Goal: Information Seeking & Learning: Learn about a topic

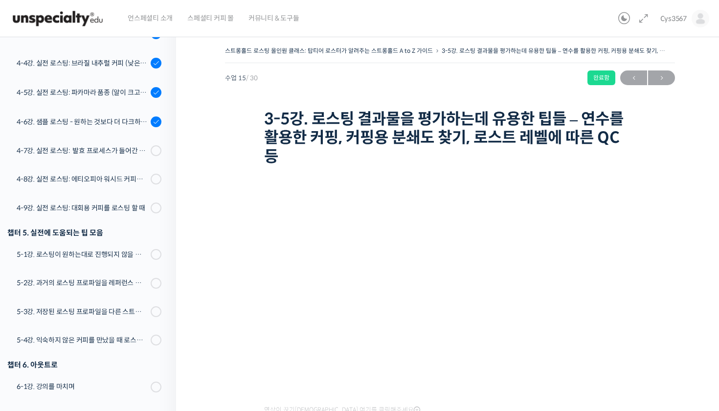
scroll to position [727, 0]
click at [90, 158] on link "4-7강. 실전 로스팅: 발효 프로세스가 들어간 커피를 필터용으로 로스팅 할 때" at bounding box center [85, 151] width 181 height 25
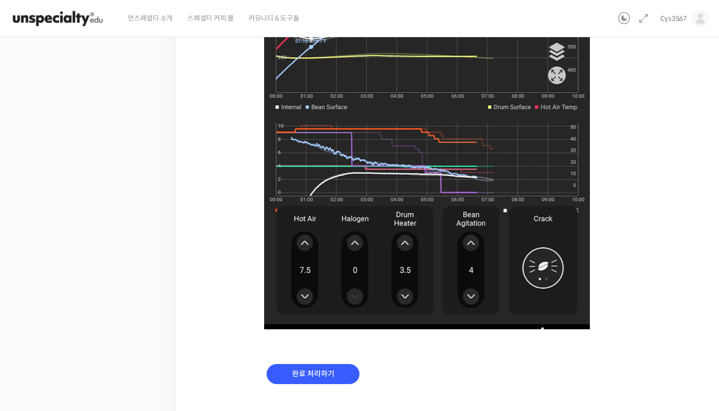
scroll to position [617, 0]
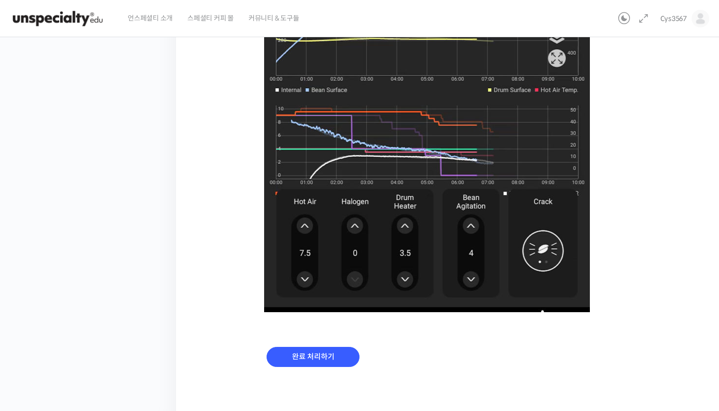
click at [346, 367] on div "완료 처리하기" at bounding box center [313, 364] width 98 height 41
click at [336, 350] on input "완료 처리하기" at bounding box center [313, 357] width 93 height 20
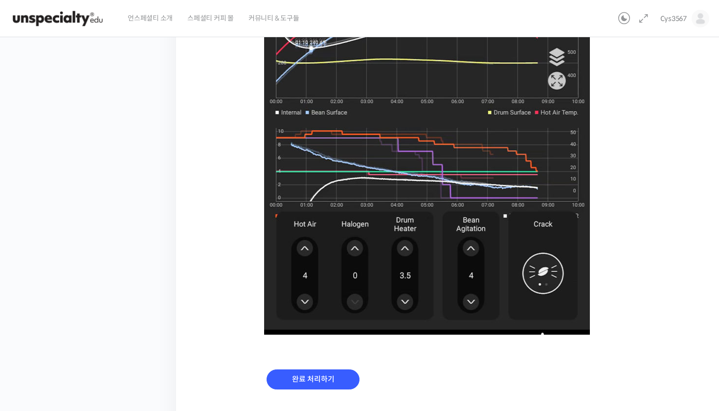
scroll to position [592, 0]
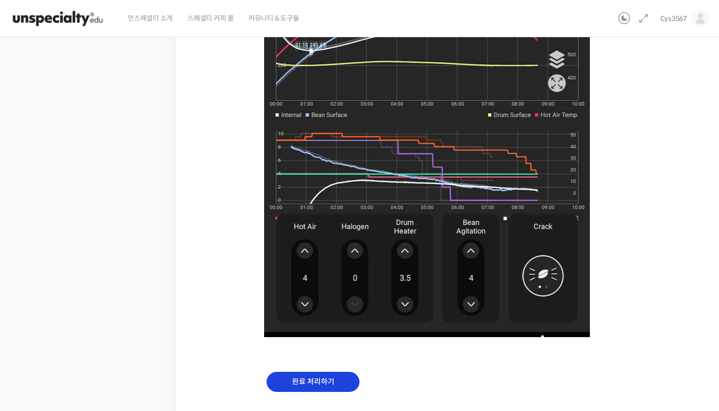
click at [343, 378] on input "완료 처리하기" at bounding box center [313, 382] width 93 height 20
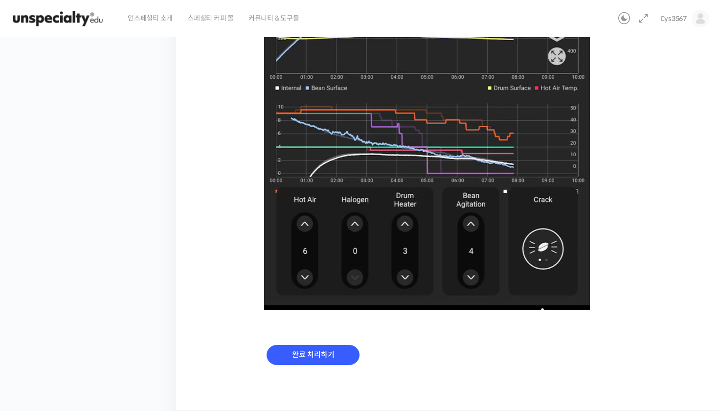
scroll to position [600, 0]
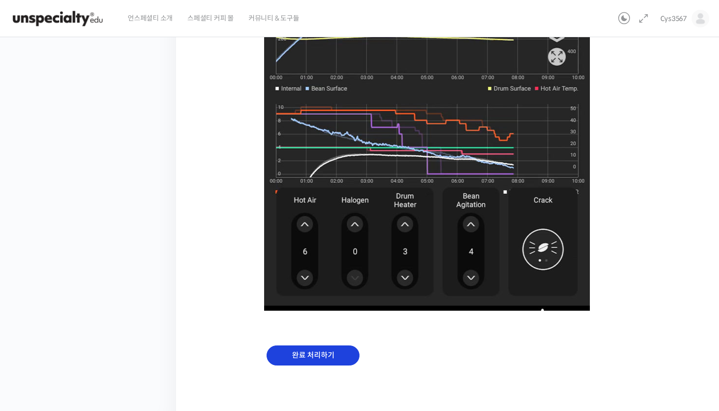
click at [327, 357] on input "완료 처리하기" at bounding box center [313, 355] width 93 height 20
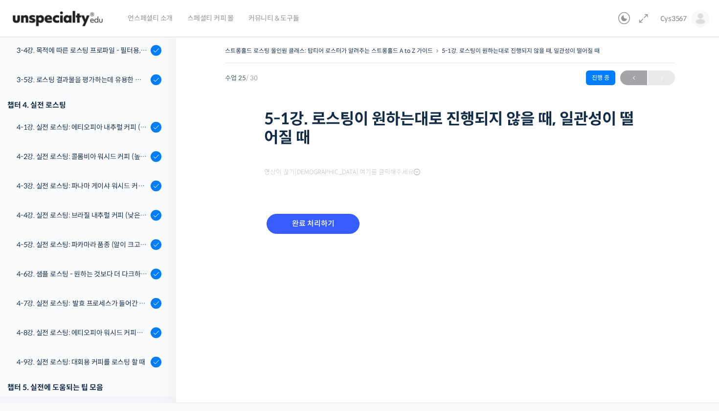
scroll to position [847, 0]
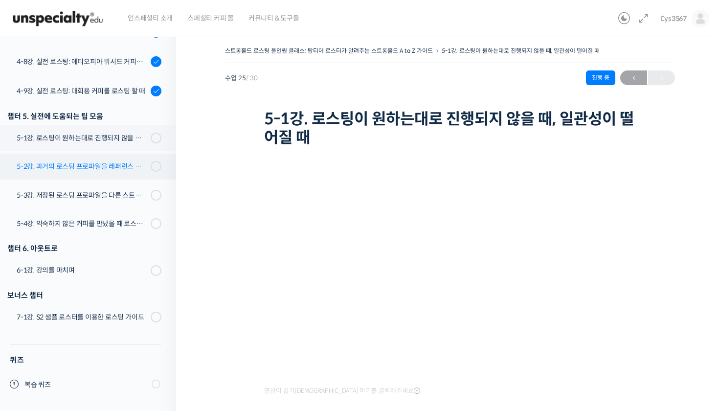
click at [135, 173] on link "5-2강. 과거의 로스팅 프로파일을 레퍼런스 삼아 리뷰하는 방법" at bounding box center [85, 166] width 181 height 25
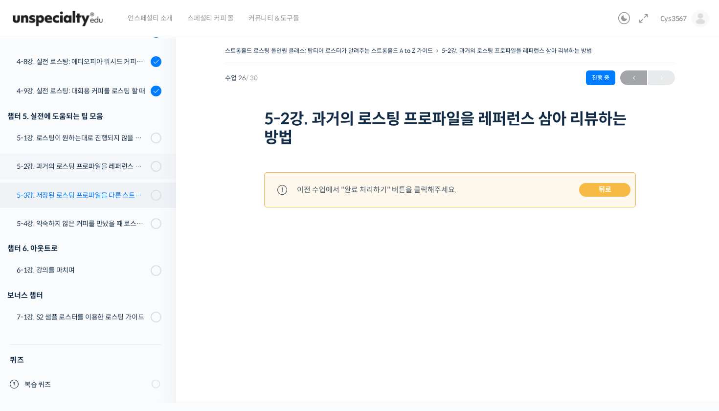
click at [102, 203] on link "5-3강. 저장된 로스팅 프로파일을 다른 스트롱홀드 로스팅 머신에서 적용할 경우에 보정하는 방법" at bounding box center [85, 195] width 181 height 25
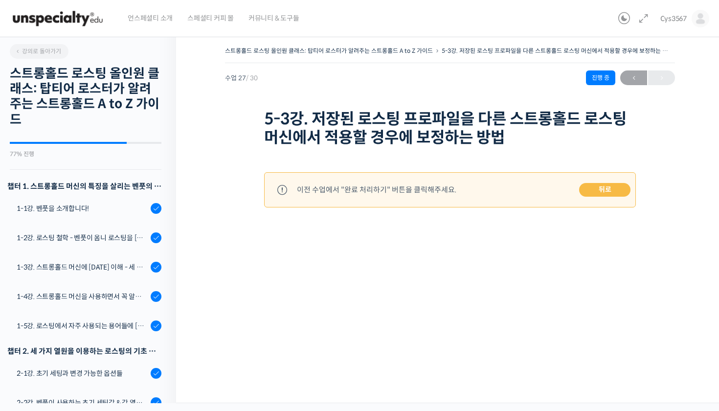
scroll to position [847, 0]
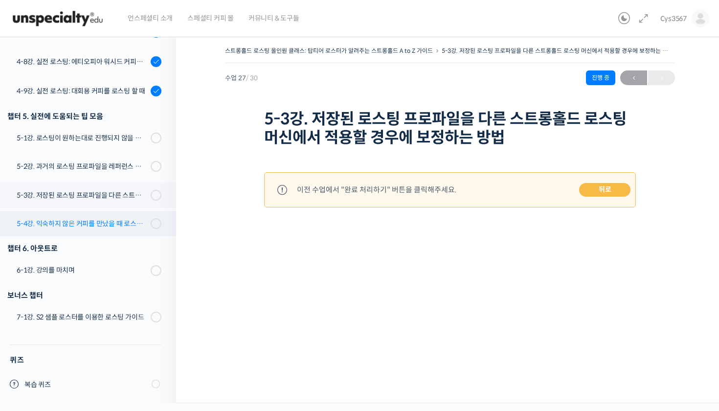
click at [99, 225] on div "5-4강. 익숙하지 않은 커피를 만났을 때 로스팅 전략 세우는 방법" at bounding box center [82, 223] width 131 height 11
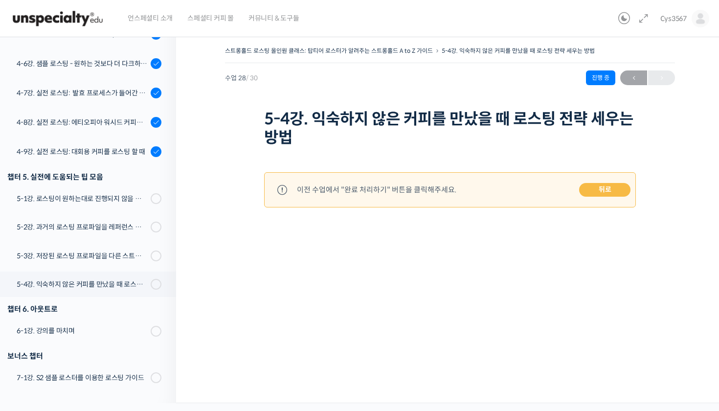
scroll to position [847, 0]
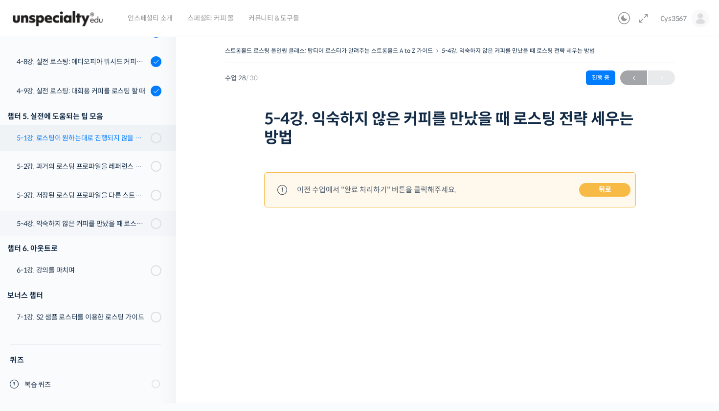
click at [89, 144] on link "5-1강. 로스팅이 원하는대로 진행되지 않을 때, 일관성이 떨어질 때" at bounding box center [85, 137] width 181 height 25
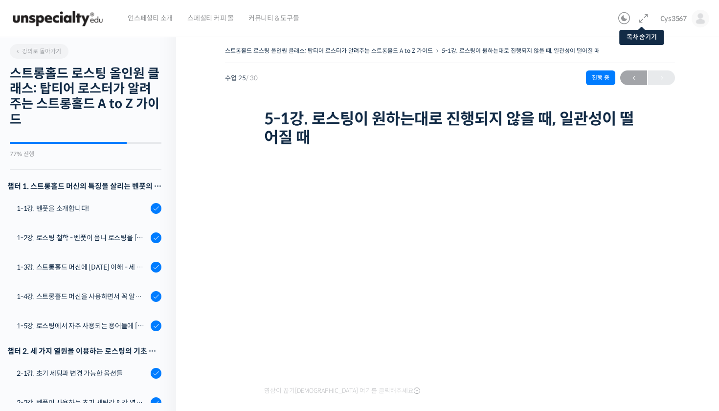
click at [646, 21] on icon at bounding box center [644, 19] width 12 height 12
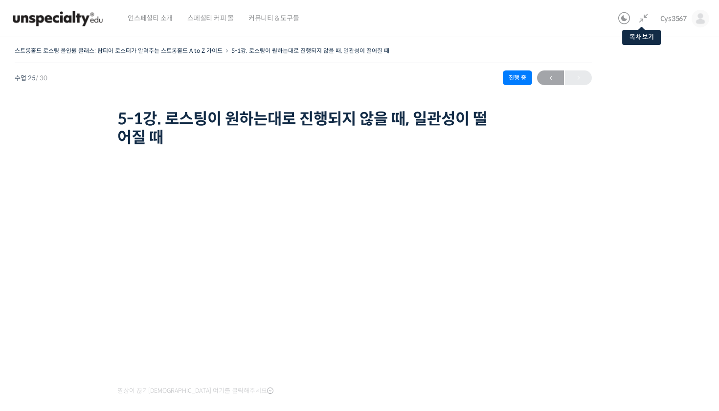
click at [646, 21] on icon at bounding box center [644, 19] width 12 height 12
